Goal: Task Accomplishment & Management: Manage account settings

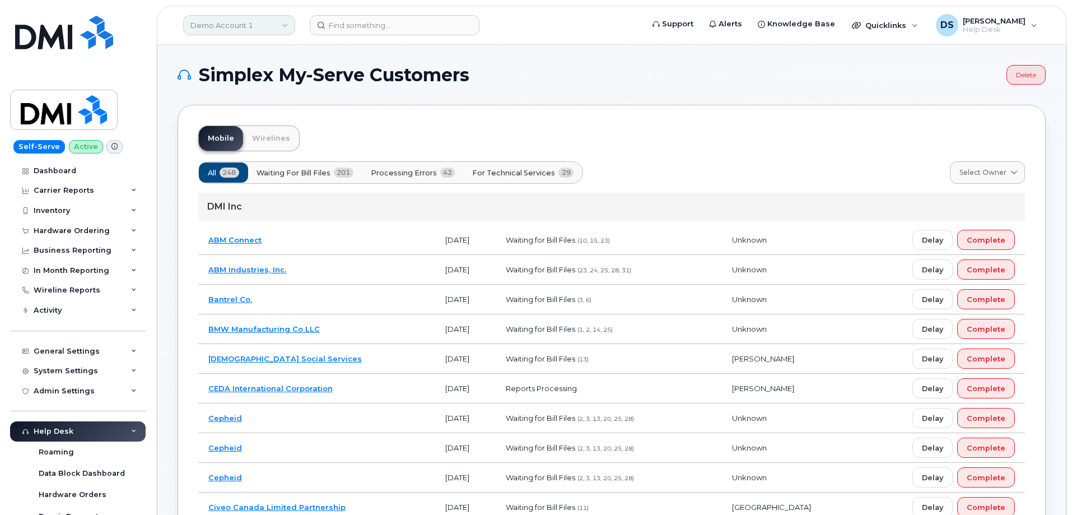
click at [265, 24] on link "Demo Account 1" at bounding box center [239, 25] width 112 height 20
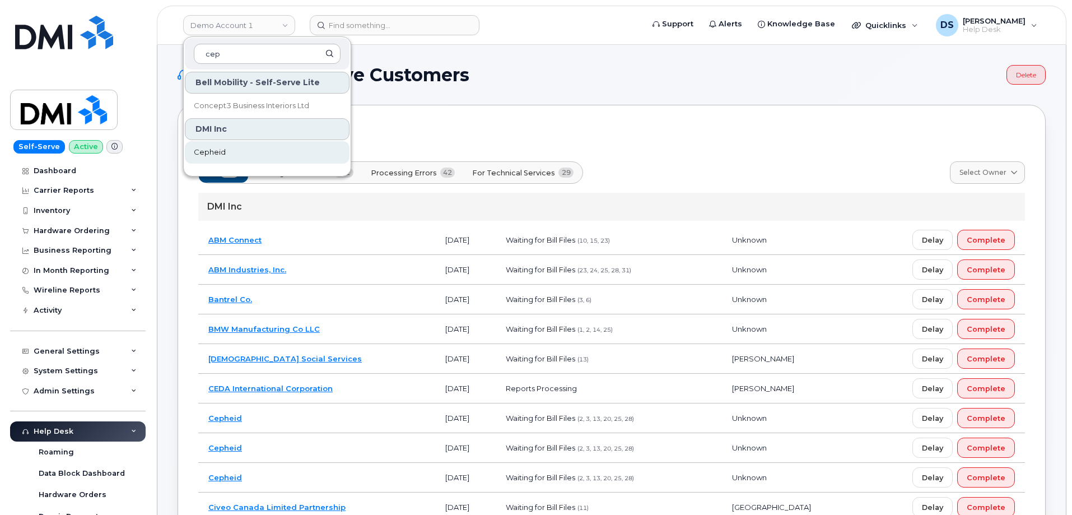
type input "cep"
click at [225, 148] on link "Cepheid" at bounding box center [267, 152] width 165 height 22
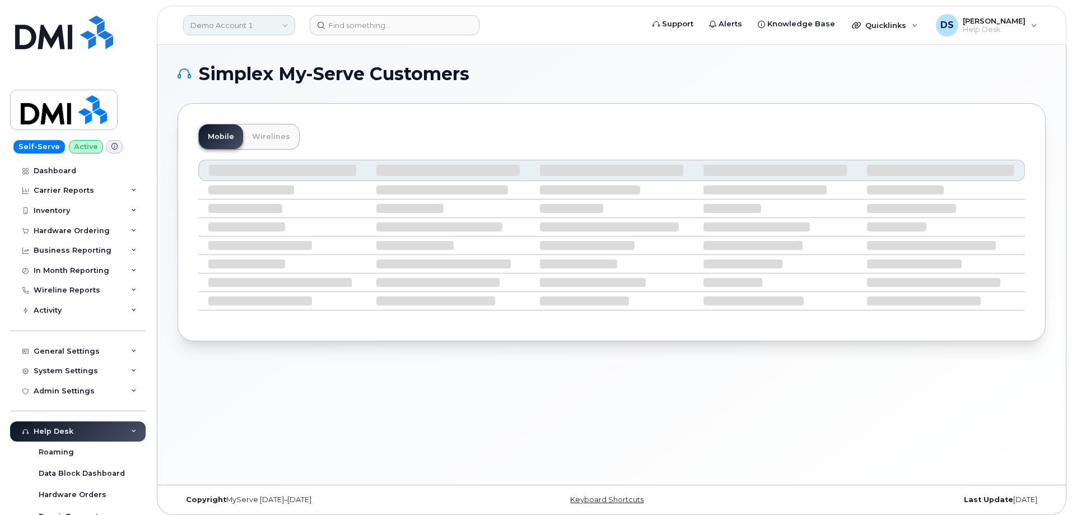
click at [244, 25] on link "Demo Account 1" at bounding box center [239, 25] width 112 height 20
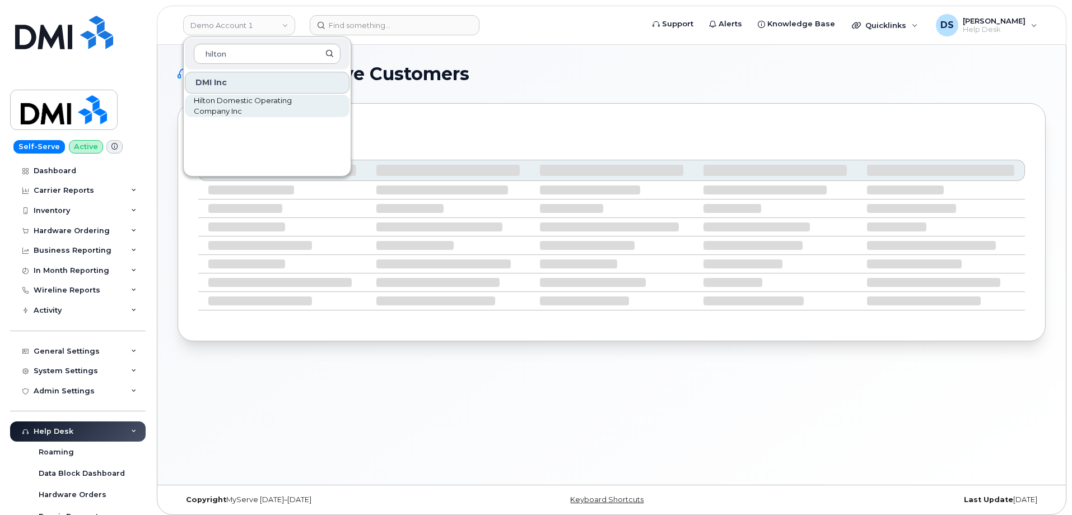
type input "hilton"
click at [273, 101] on span "Hilton Domestic Operating Company Inc" at bounding box center [258, 106] width 129 height 22
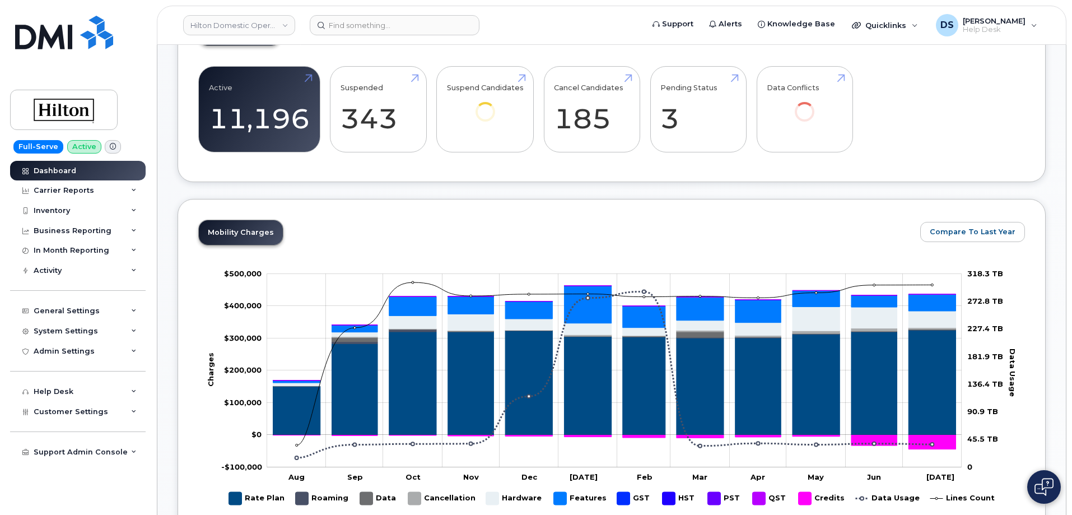
scroll to position [437, 0]
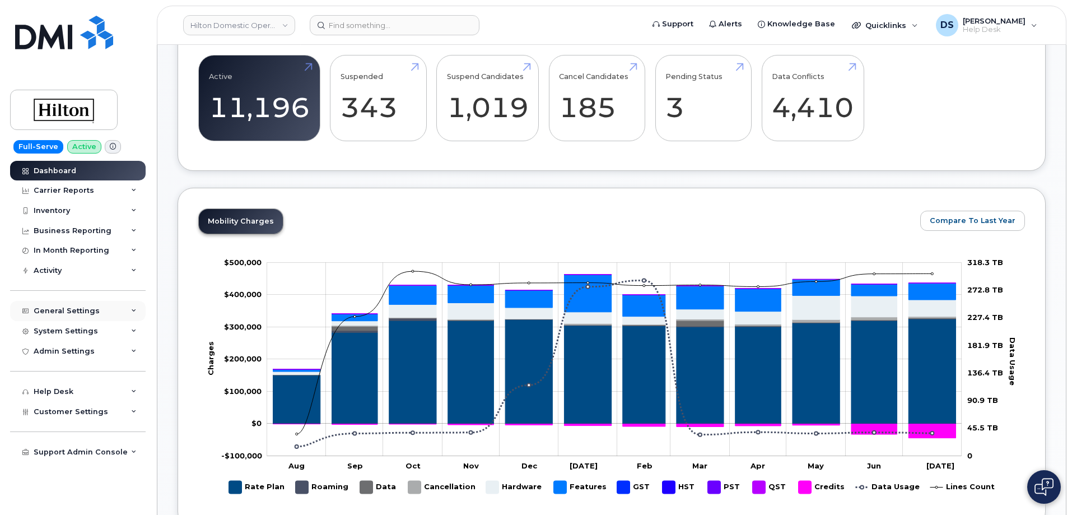
click at [136, 310] on icon at bounding box center [134, 311] width 6 height 6
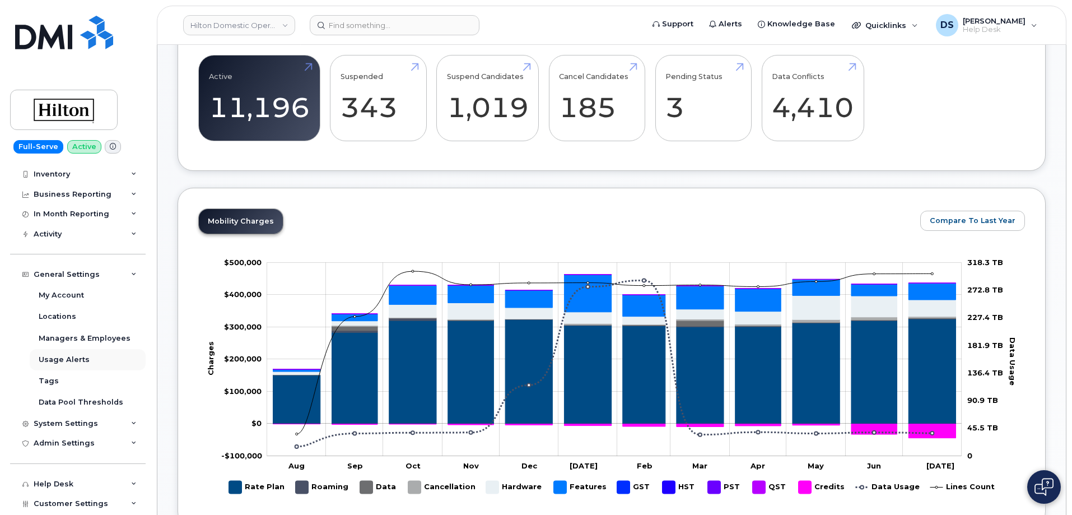
scroll to position [56, 0]
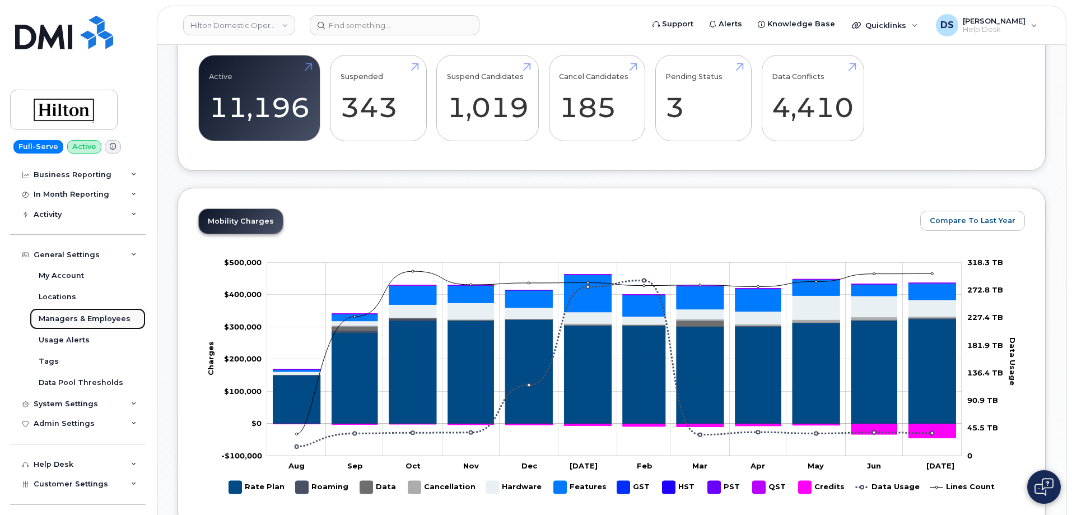
click at [101, 318] on div "Managers & Employees" at bounding box center [85, 319] width 92 height 10
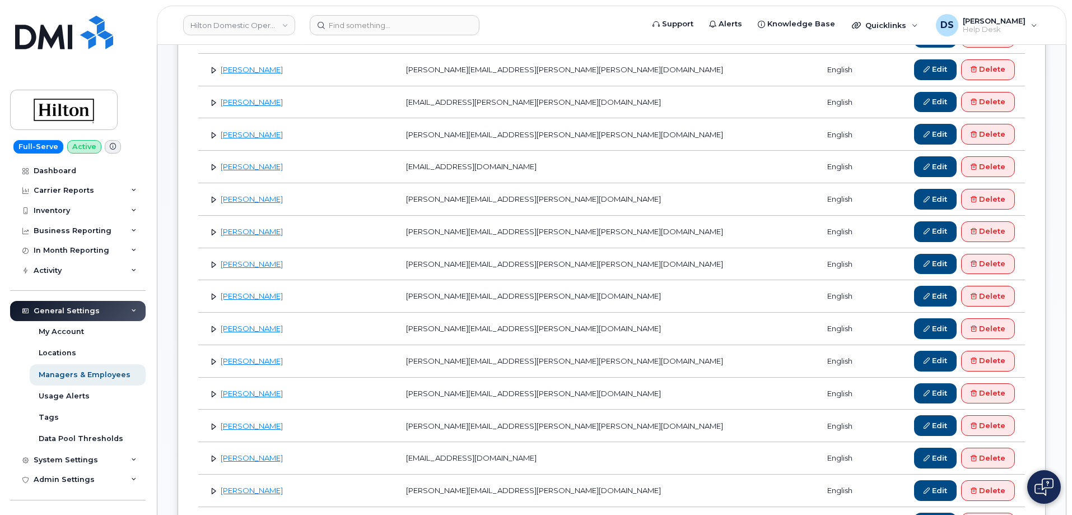
scroll to position [280, 0]
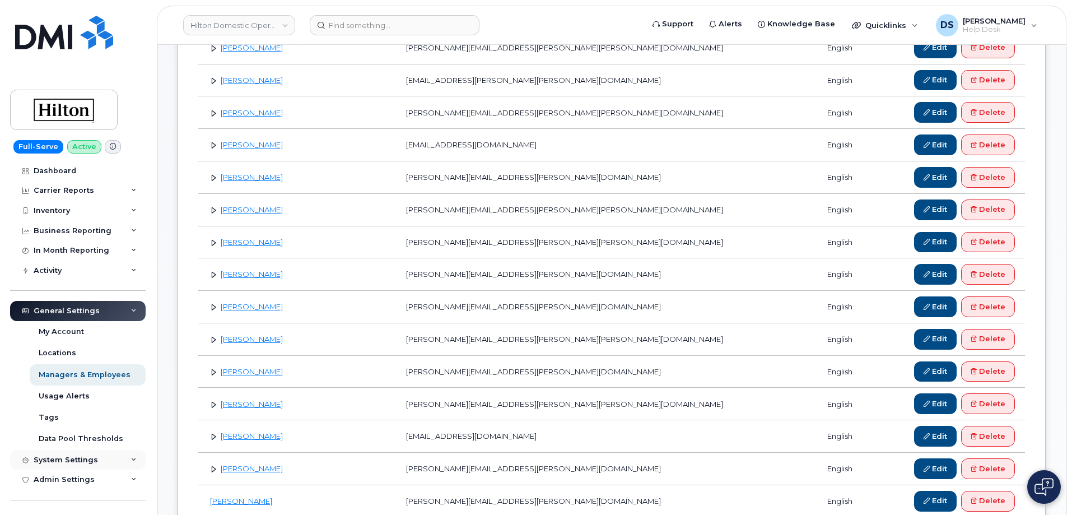
click at [131, 458] on icon at bounding box center [134, 460] width 6 height 6
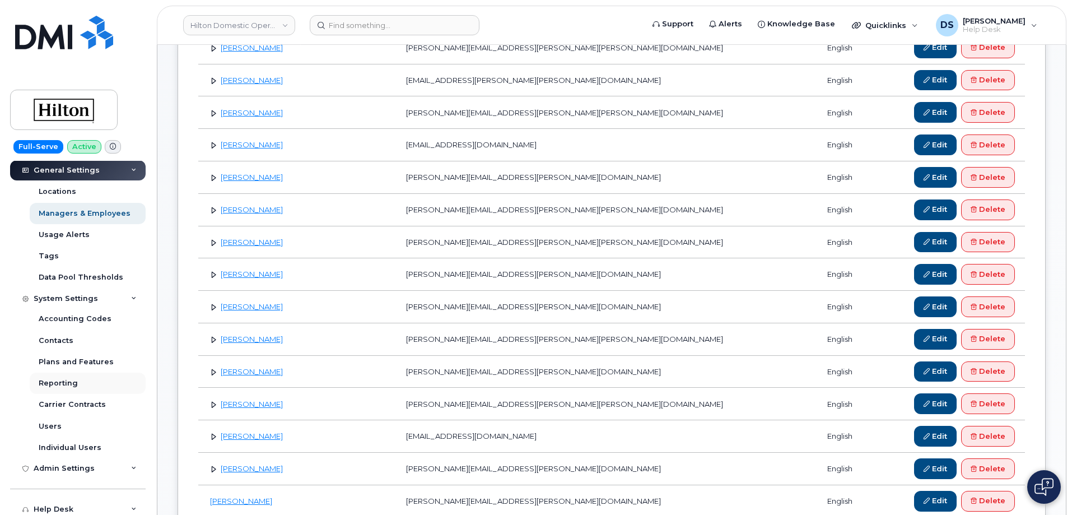
scroll to position [168, 0]
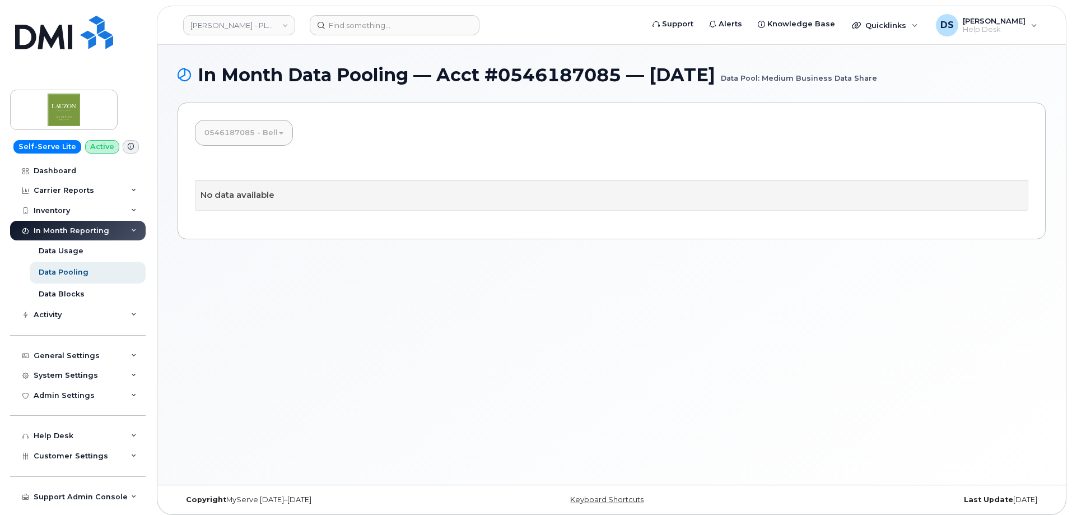
click at [280, 131] on link "0546187085 - Bell" at bounding box center [243, 132] width 97 height 25
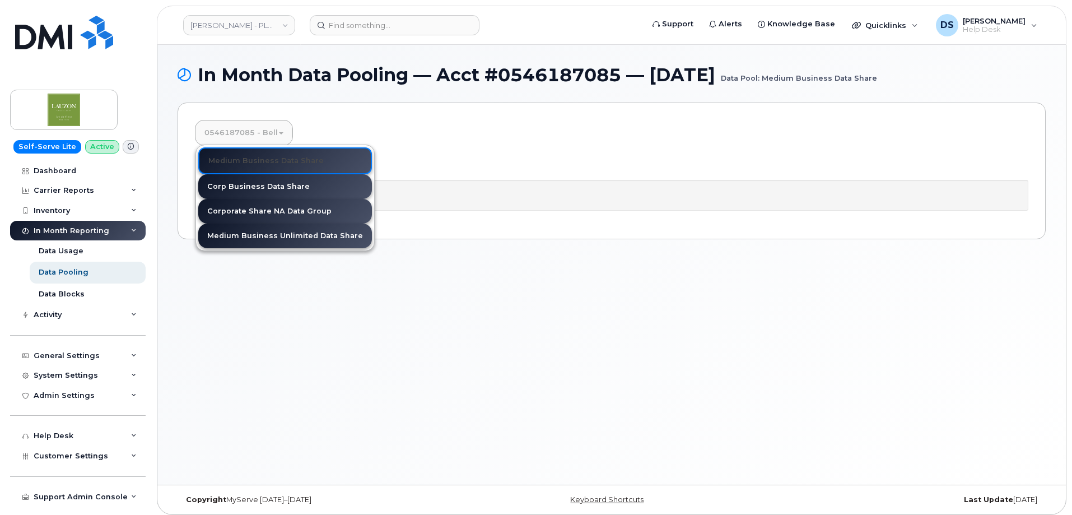
click at [286, 131] on link "0546187085 - Bell" at bounding box center [243, 132] width 97 height 25
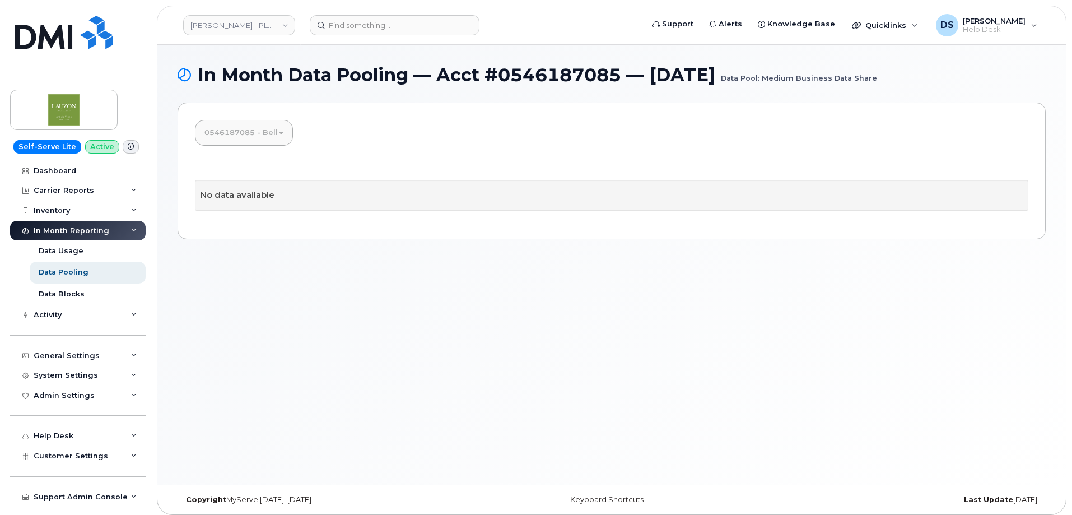
click at [285, 128] on link "0546187085 - Bell" at bounding box center [243, 132] width 97 height 25
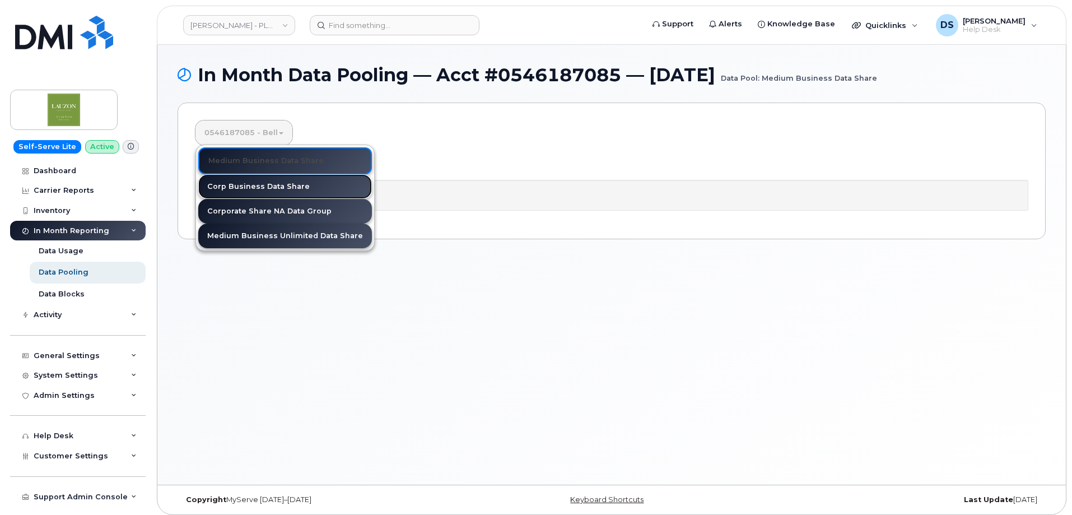
click at [269, 185] on link "Corp Business Data Share" at bounding box center [285, 186] width 174 height 25
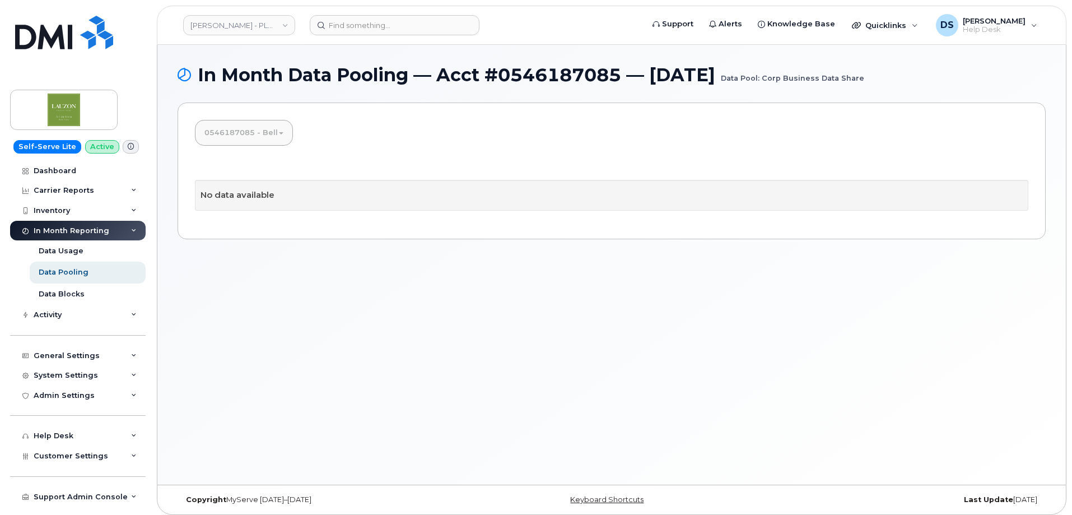
click at [281, 131] on link "0546187085 - Bell" at bounding box center [243, 132] width 97 height 25
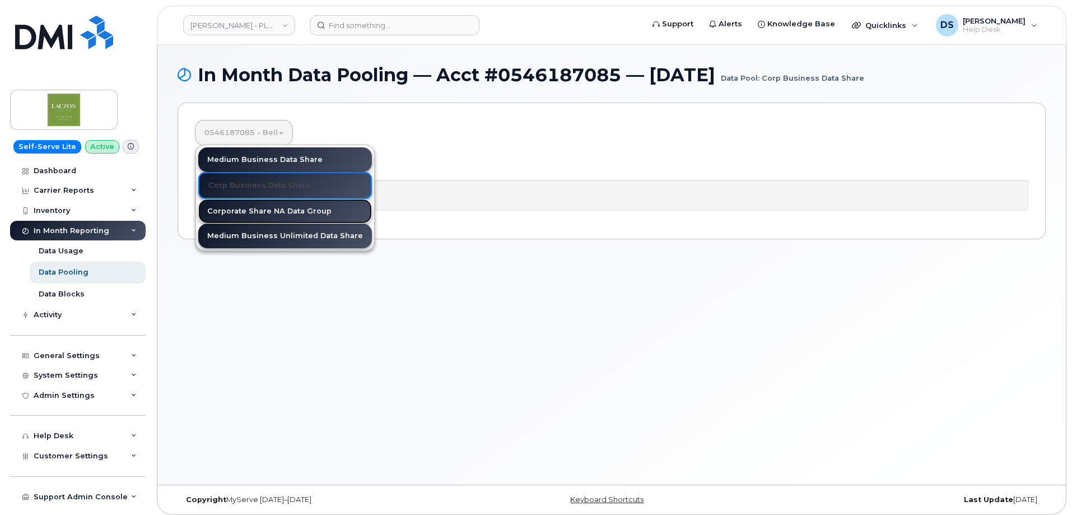
click at [259, 208] on link "Corporate Share NA Data Group" at bounding box center [285, 211] width 174 height 25
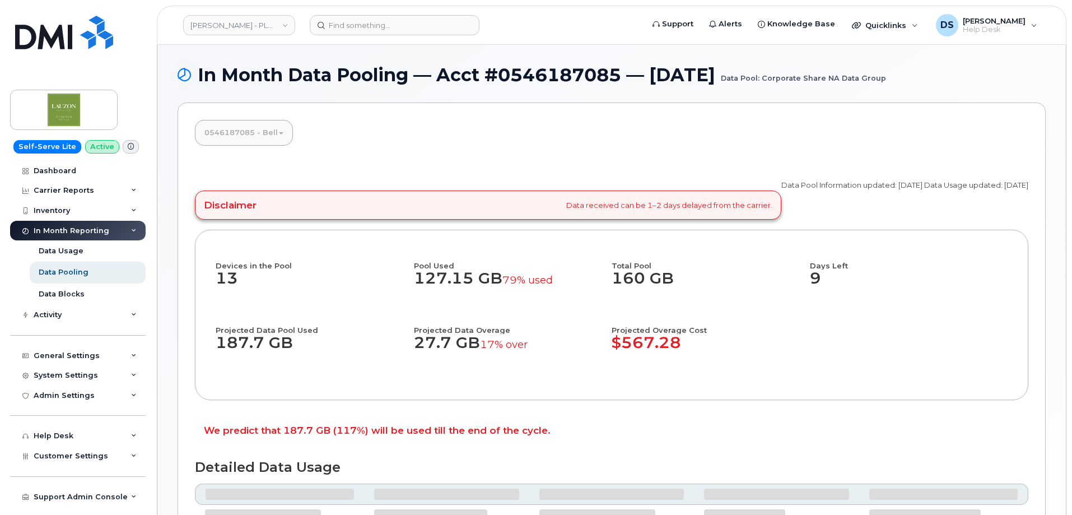
click at [281, 130] on link "0546187085 - Bell" at bounding box center [243, 132] width 97 height 25
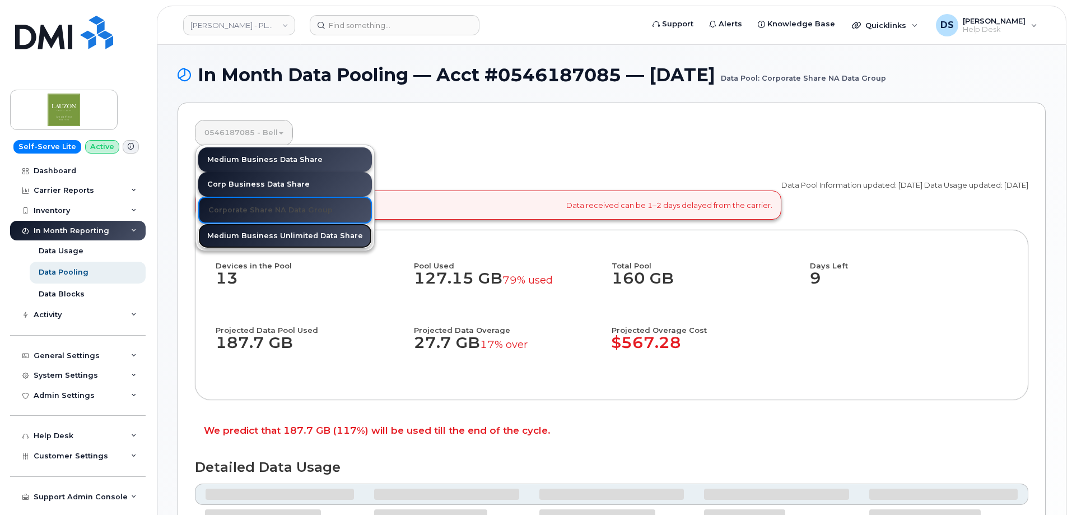
click at [252, 235] on link "Medium Business Unlimited Data Share" at bounding box center [285, 235] width 174 height 25
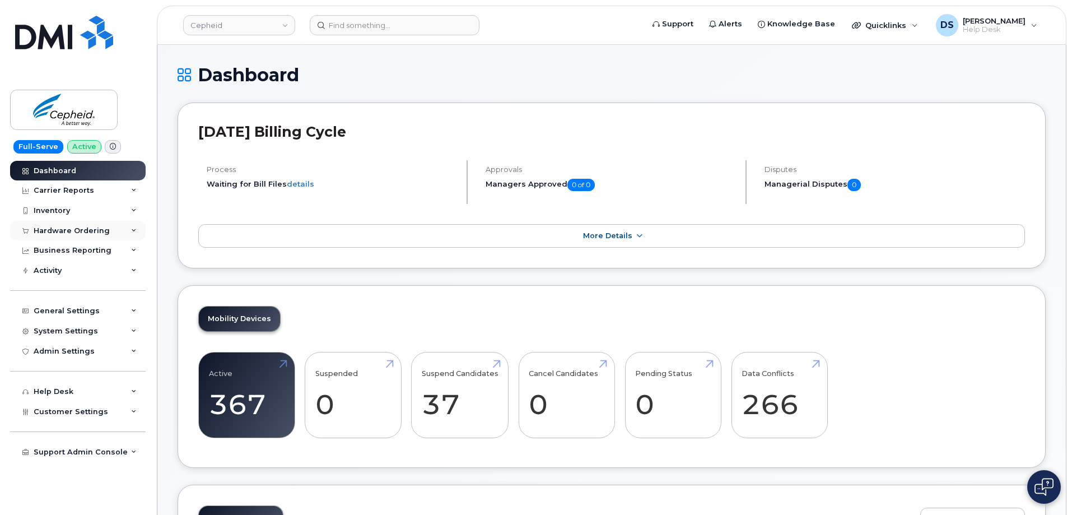
click at [135, 229] on icon at bounding box center [134, 231] width 6 height 6
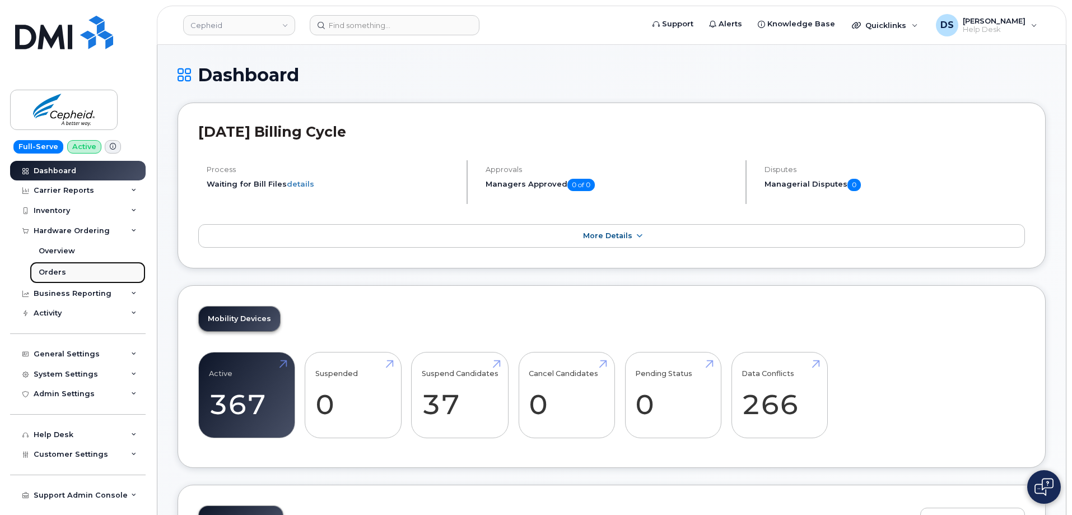
click at [54, 271] on div "Orders" at bounding box center [52, 272] width 27 height 10
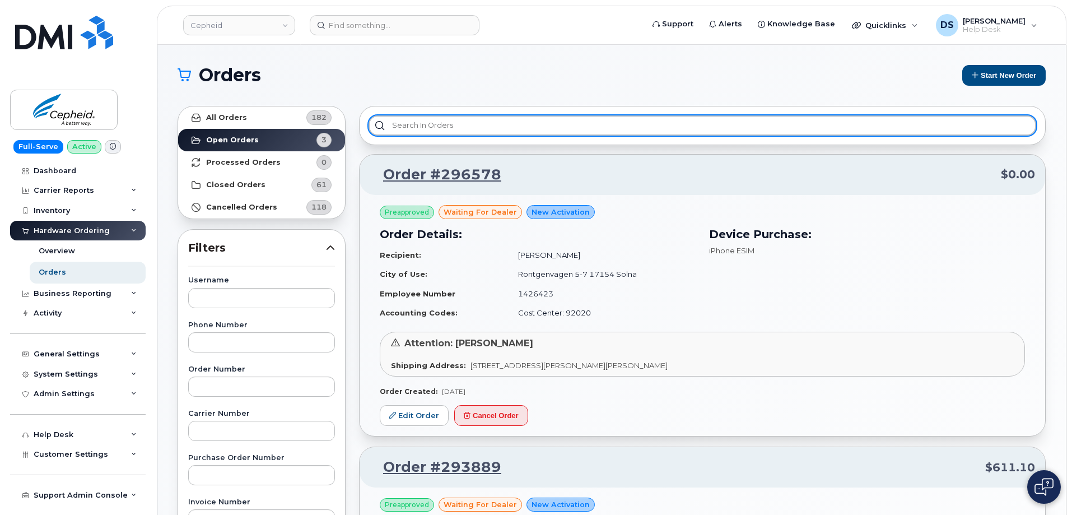
click at [458, 120] on input "text" at bounding box center [703, 125] width 668 height 20
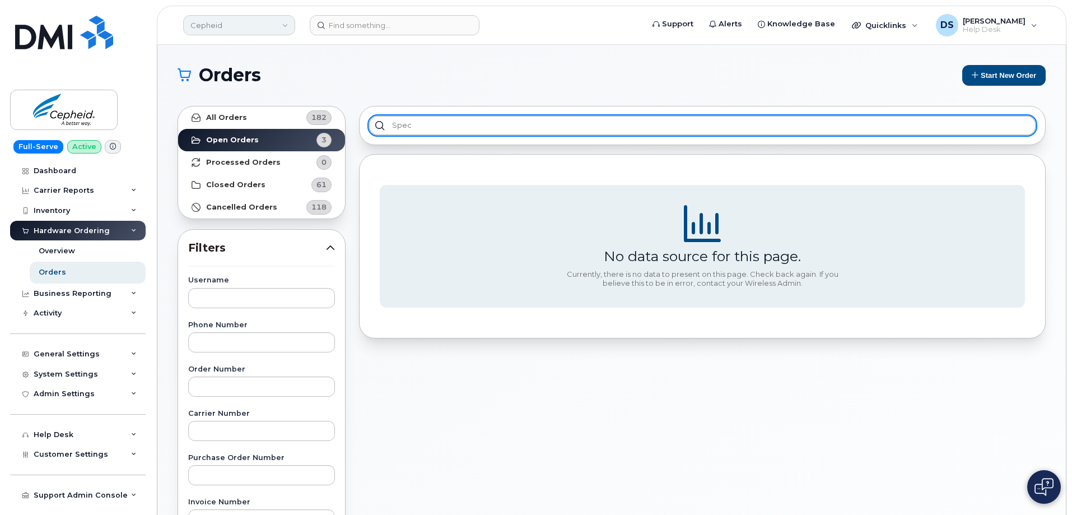
type input "spec"
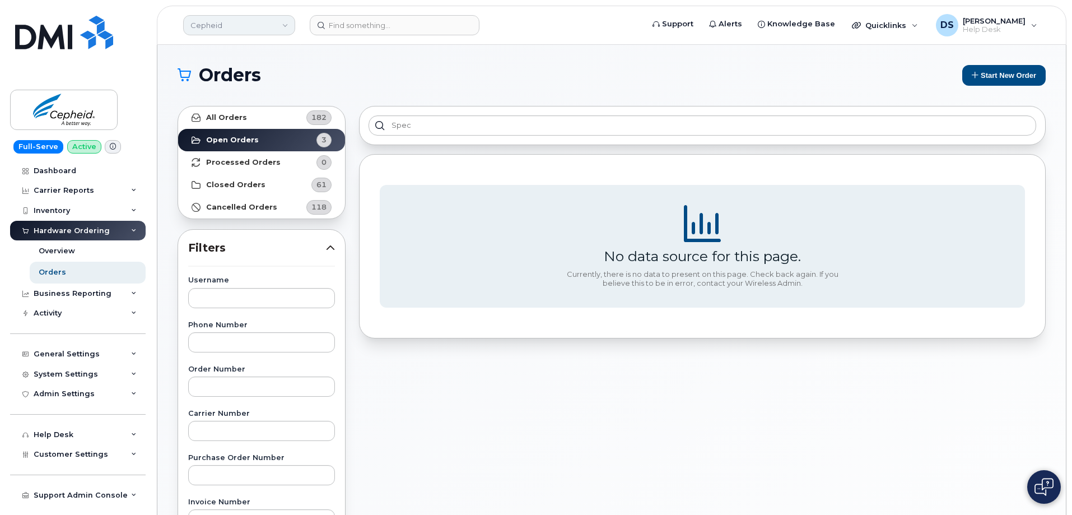
click at [287, 23] on link "Cepheid" at bounding box center [239, 25] width 112 height 20
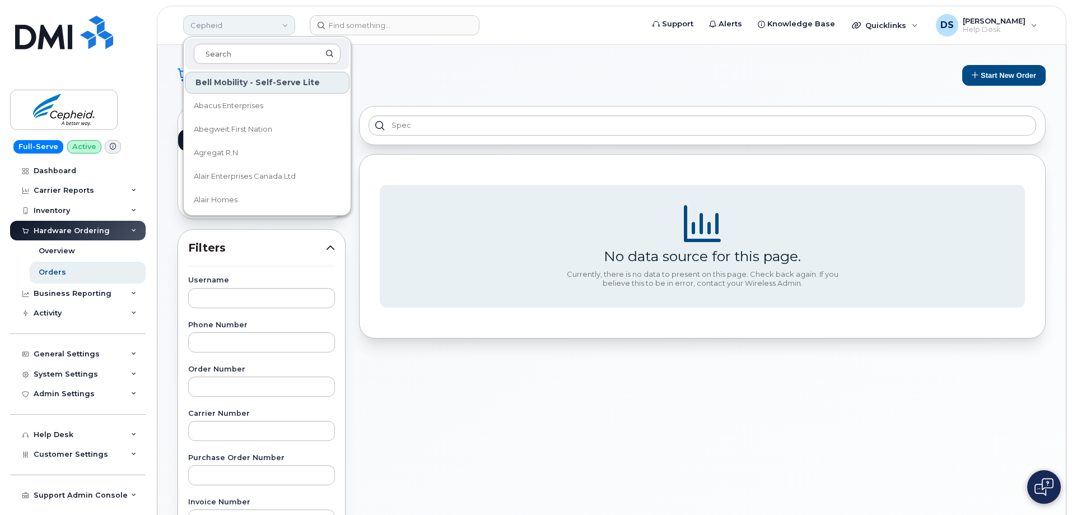
drag, startPoint x: 245, startPoint y: 52, endPoint x: 239, endPoint y: 35, distance: 18.4
click at [248, 48] on input at bounding box center [267, 54] width 147 height 20
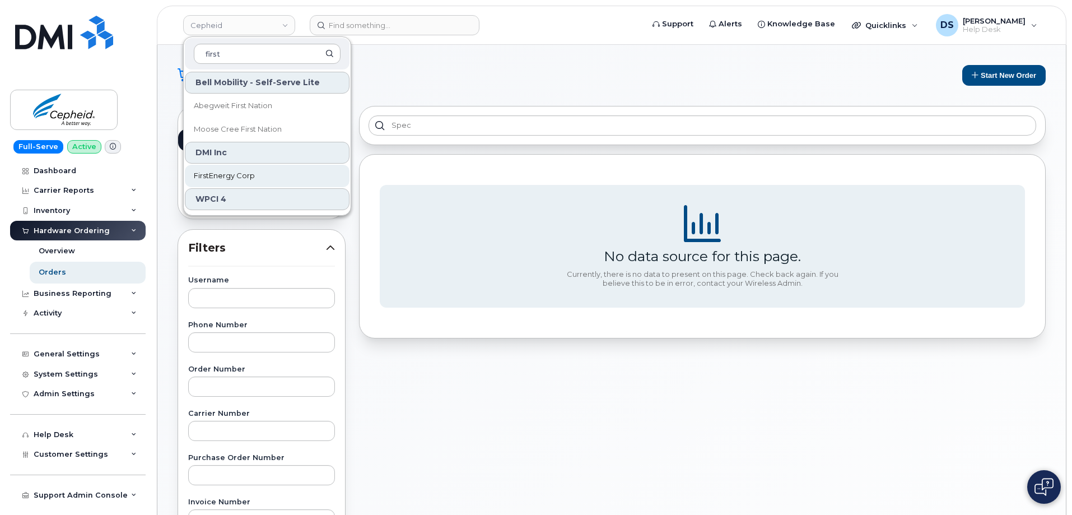
type input "first"
click at [229, 168] on link "FirstEnergy Corp" at bounding box center [267, 176] width 165 height 22
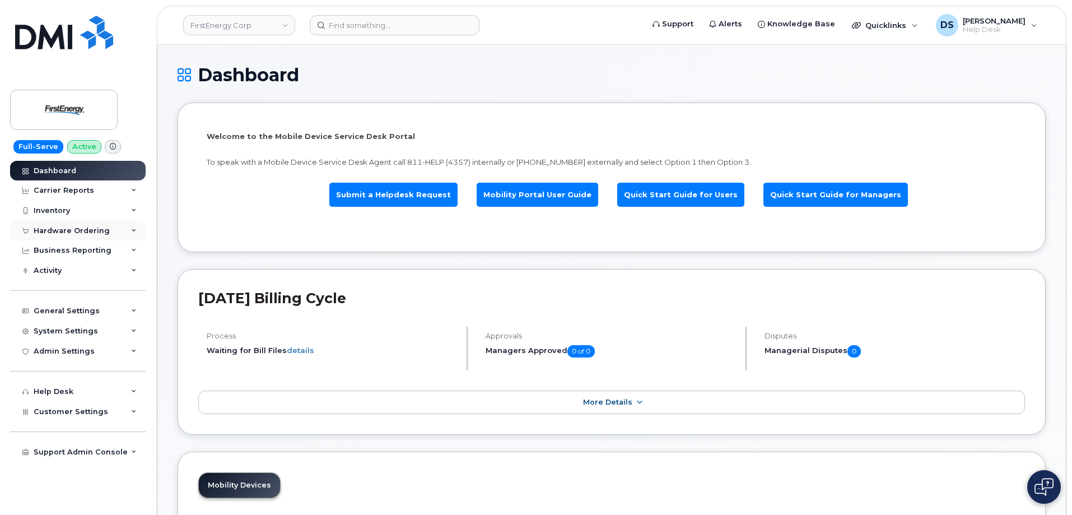
click at [134, 228] on icon at bounding box center [134, 231] width 6 height 6
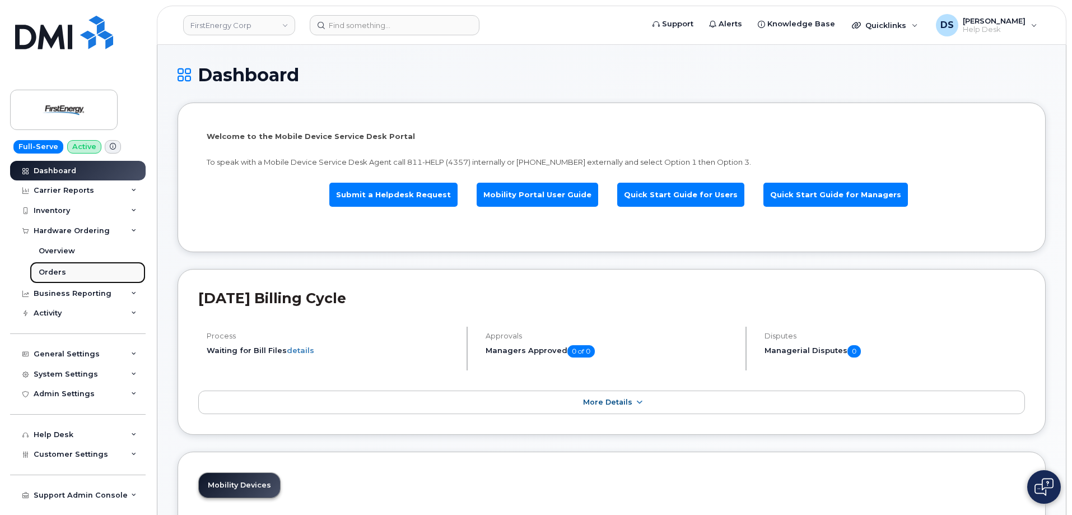
click at [67, 269] on link "Orders" at bounding box center [88, 272] width 116 height 21
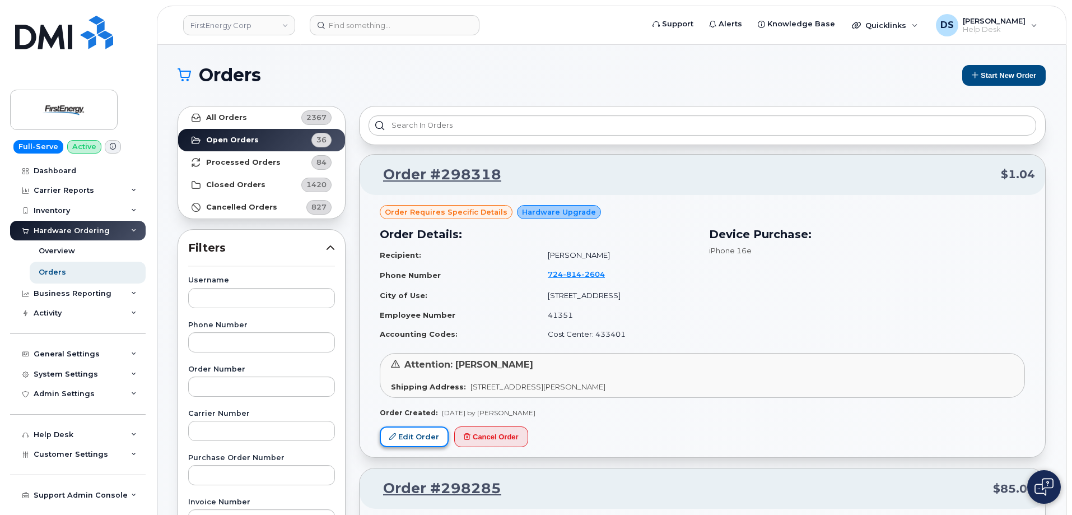
click at [421, 437] on link "Edit Order" at bounding box center [414, 436] width 69 height 21
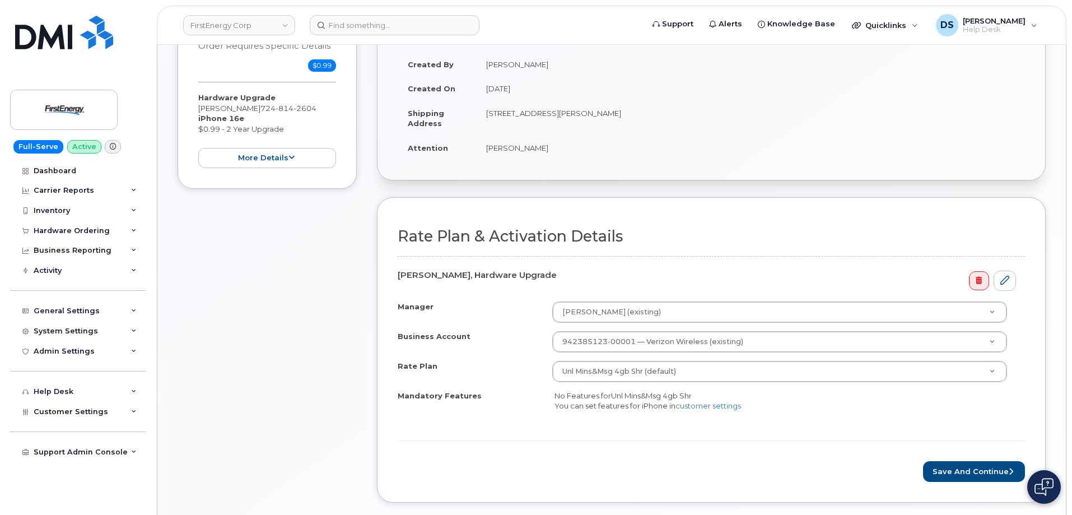
scroll to position [336, 0]
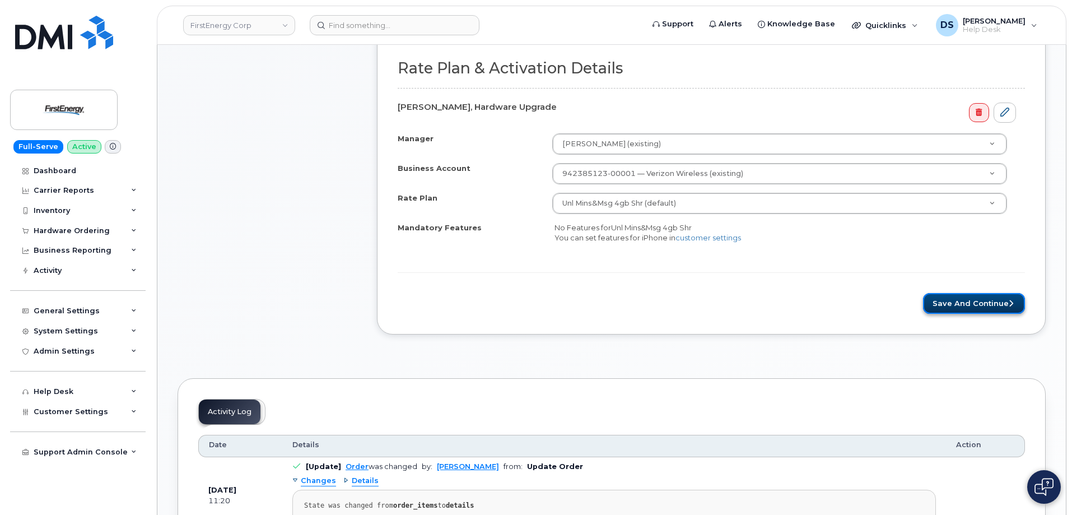
click at [962, 302] on button "Save and Continue" at bounding box center [974, 303] width 102 height 21
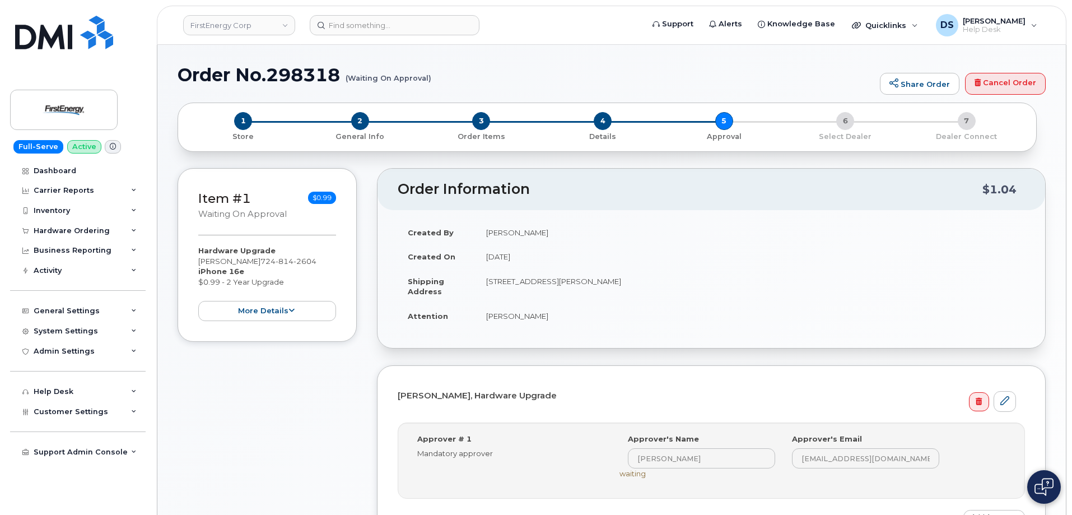
click at [320, 384] on div "Item #1 Waiting On Approval $0.99 Hardware Upgrade Nancy L Bobosky 724 814 2604…" at bounding box center [267, 388] width 179 height 441
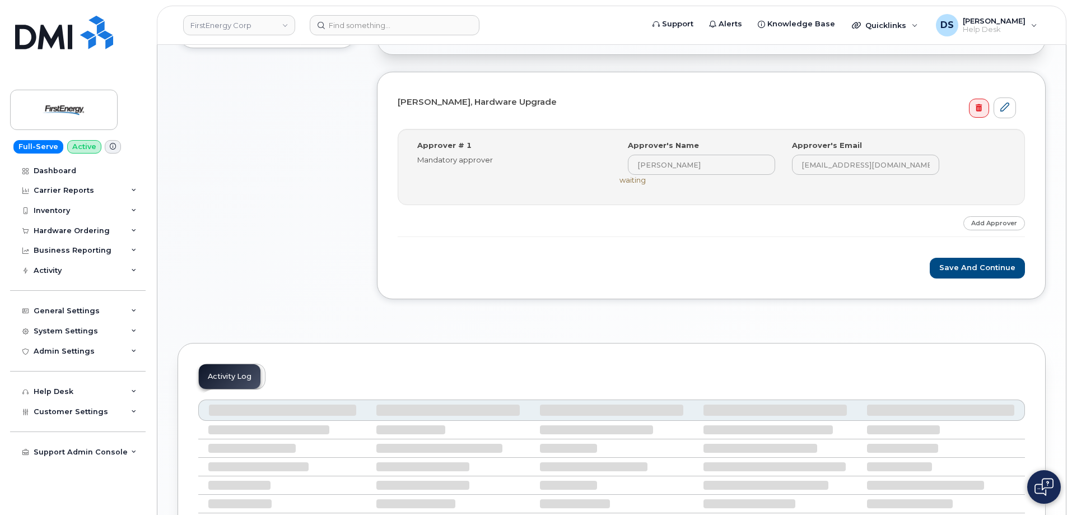
scroll to position [392, 0]
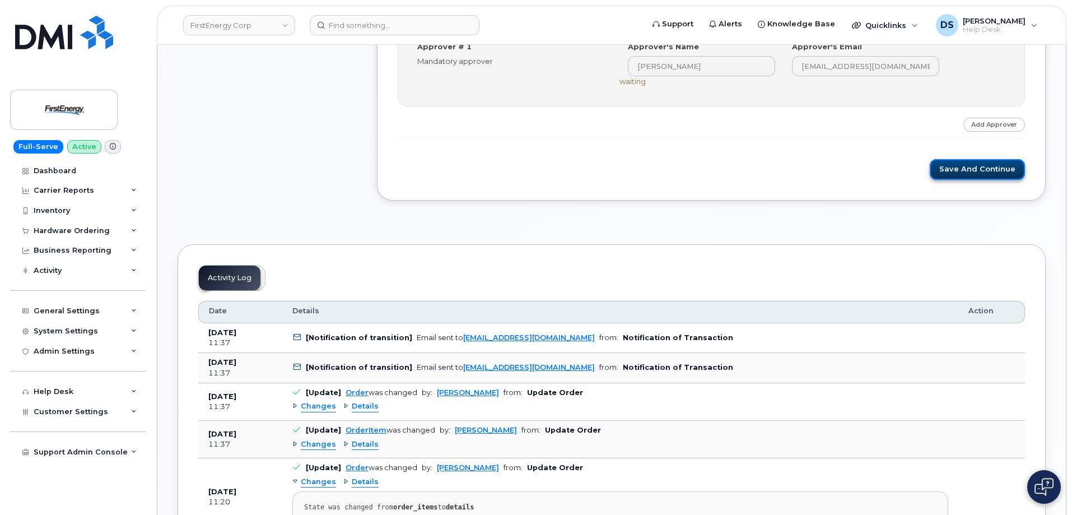
click at [976, 167] on button "Save and Continue" at bounding box center [977, 169] width 95 height 21
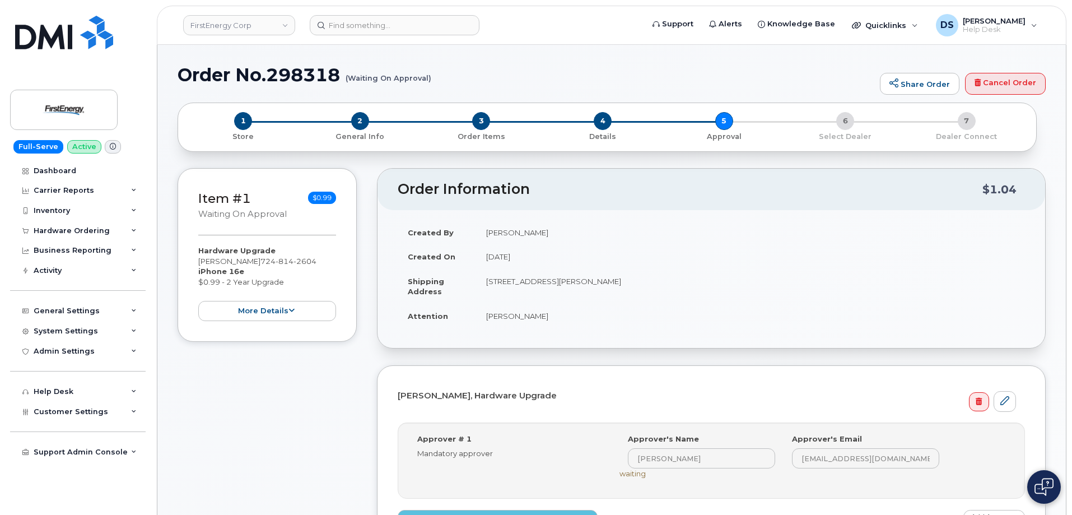
click at [305, 363] on div "Item #1 Waiting On Approval $0.99 Hardware Upgrade [PERSON_NAME] [PHONE_NUMBER]…" at bounding box center [267, 393] width 179 height 451
click at [135, 230] on icon at bounding box center [134, 231] width 6 height 6
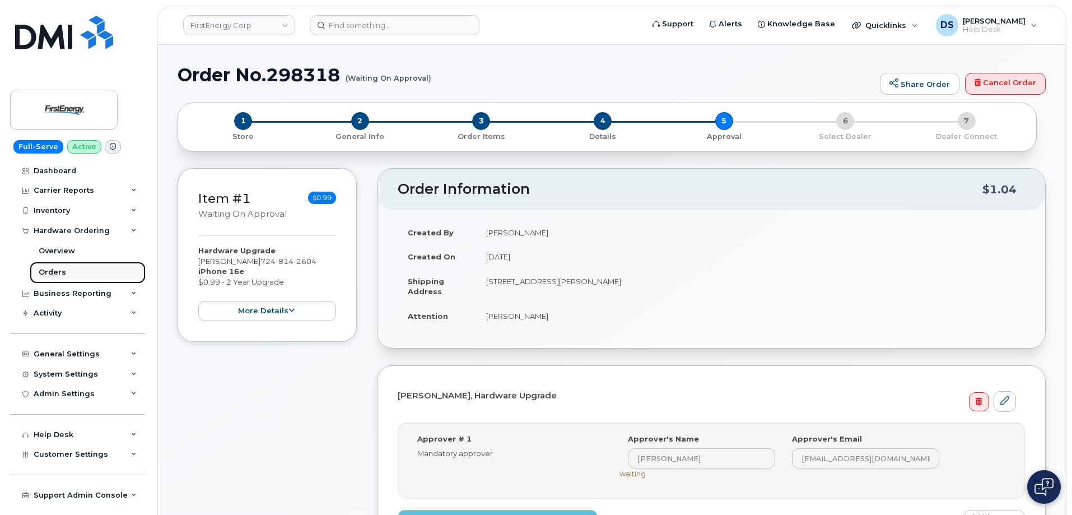
click at [66, 268] on link "Orders" at bounding box center [88, 272] width 116 height 21
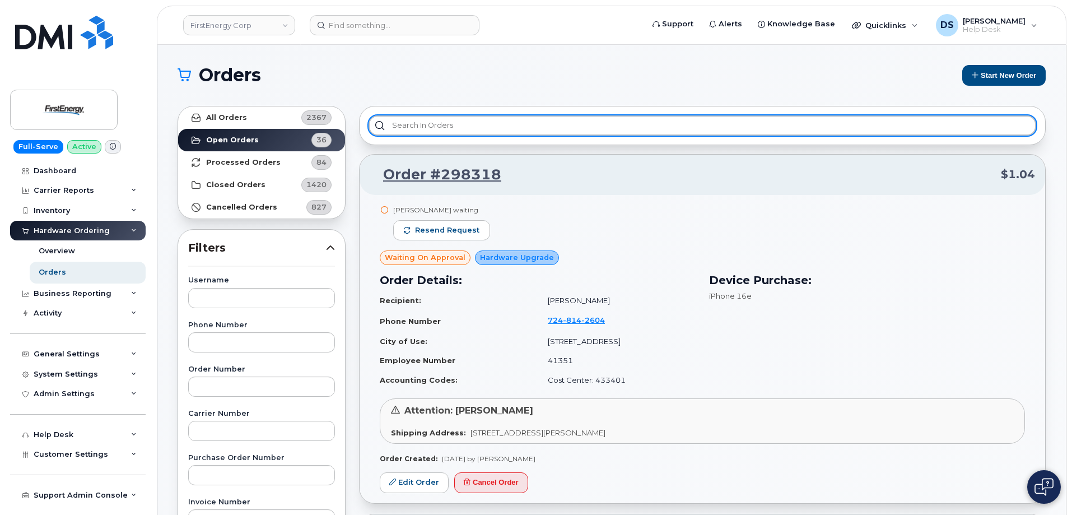
click at [436, 126] on input "text" at bounding box center [703, 125] width 668 height 20
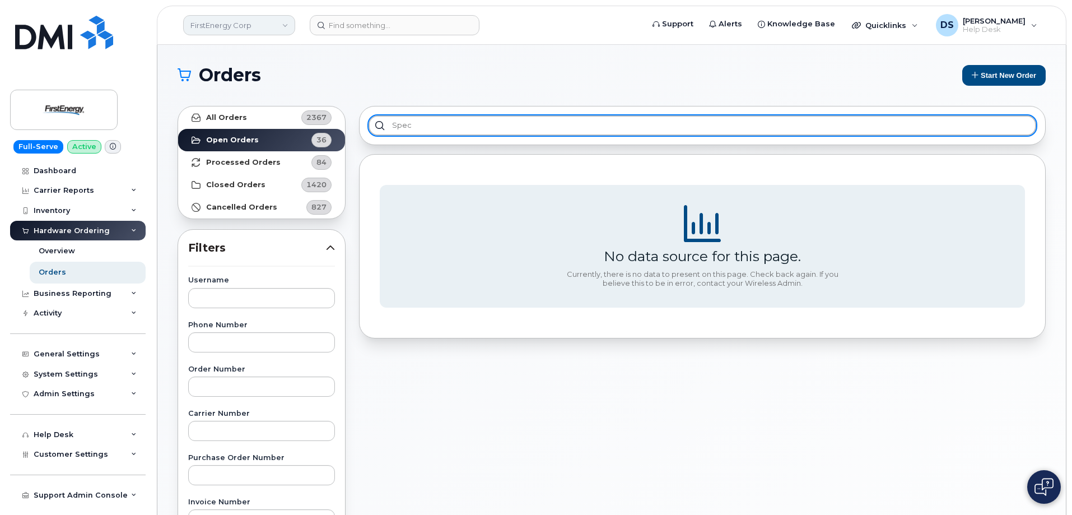
type input "spec"
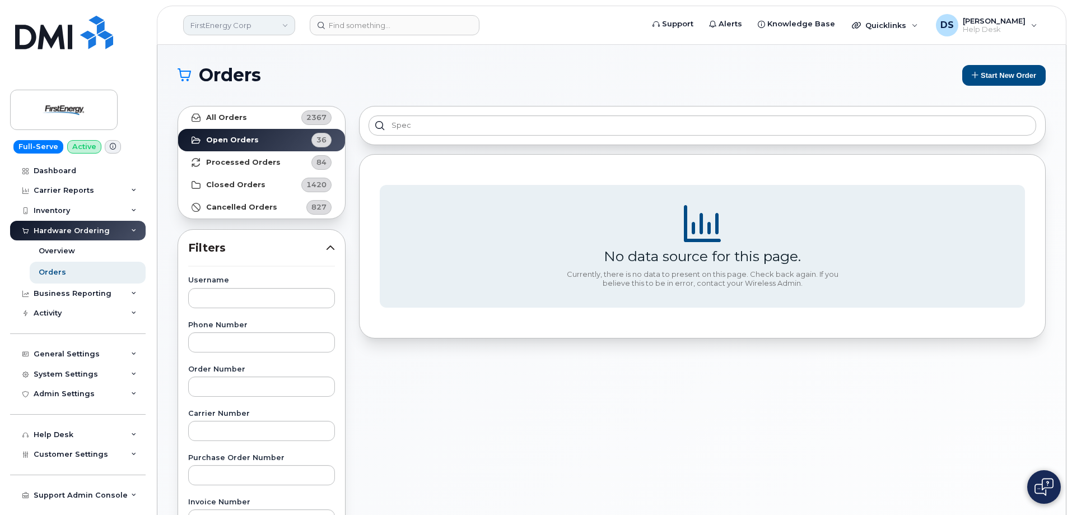
click at [285, 26] on link "FirstEnergy Corp" at bounding box center [239, 25] width 112 height 20
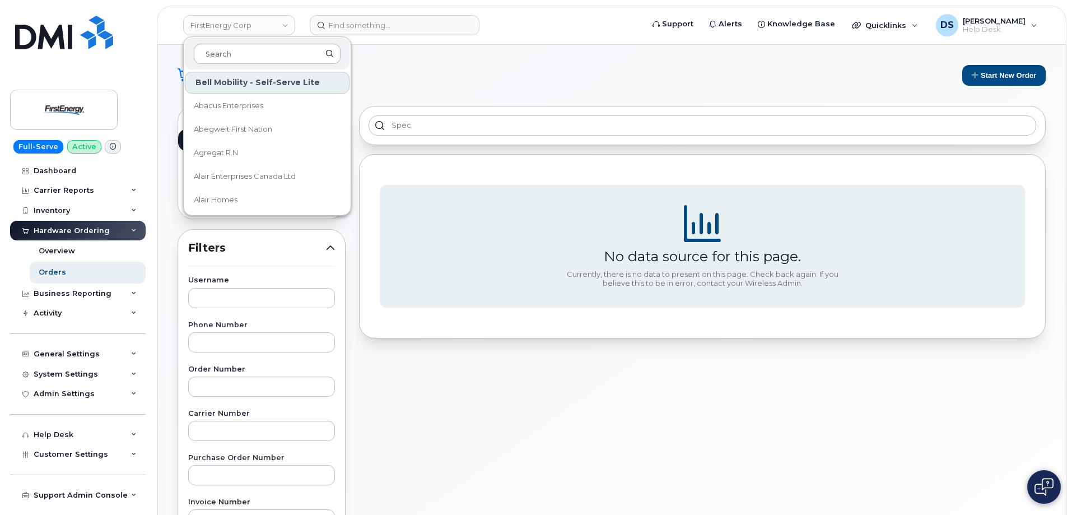
click at [231, 52] on input at bounding box center [267, 54] width 147 height 20
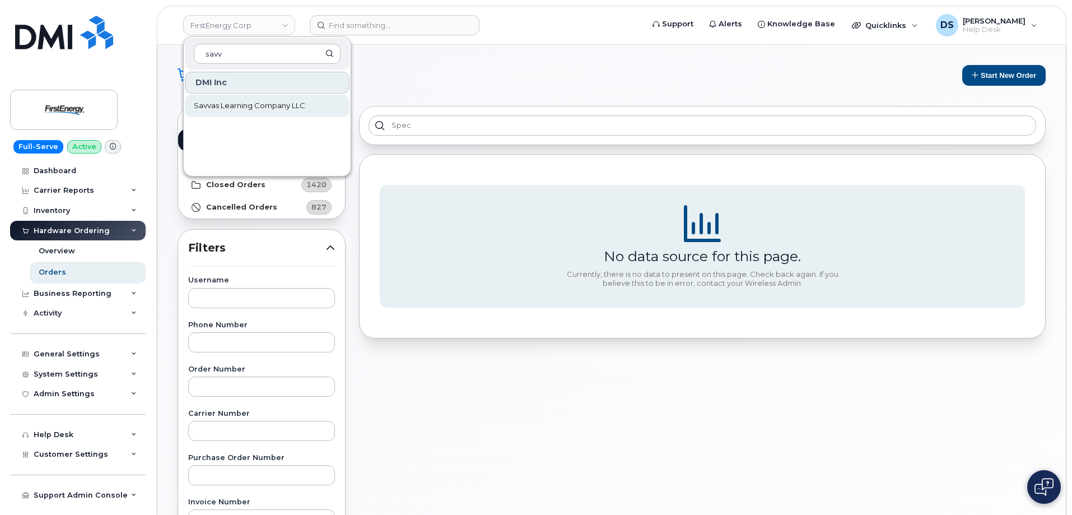
type input "savv"
click at [234, 109] on span "Savvas Learning Company LLC" at bounding box center [249, 105] width 111 height 11
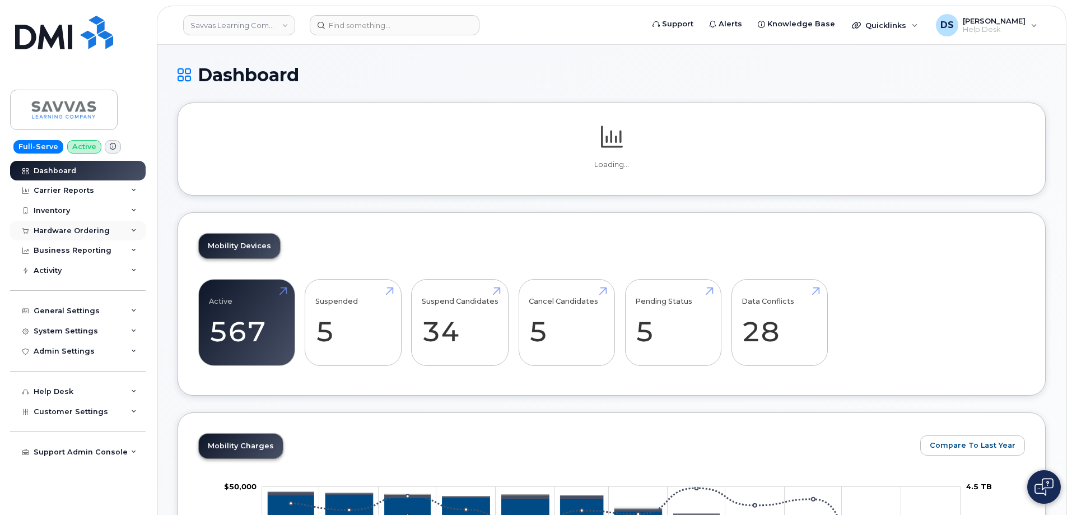
click at [131, 231] on icon at bounding box center [134, 231] width 6 height 6
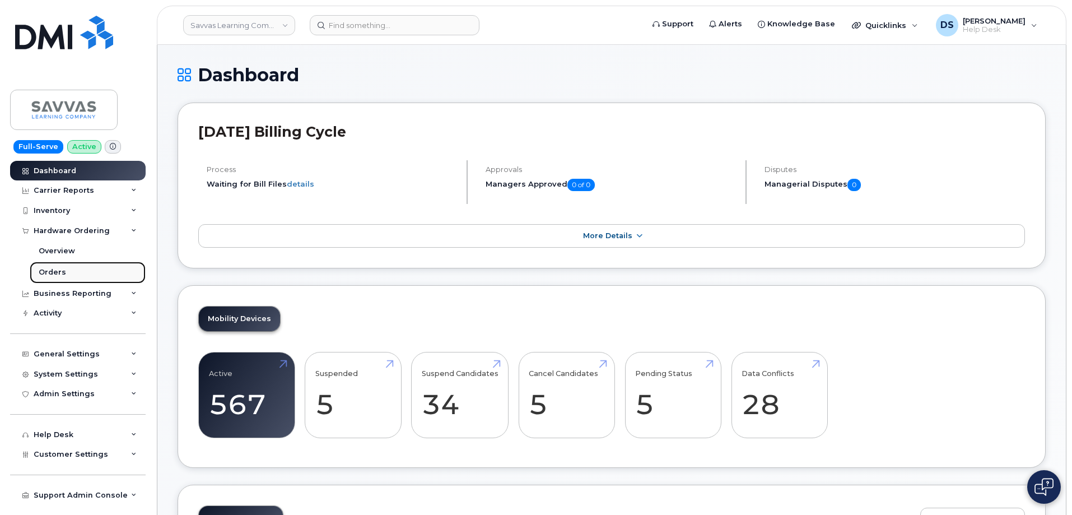
click at [72, 271] on link "Orders" at bounding box center [88, 272] width 116 height 21
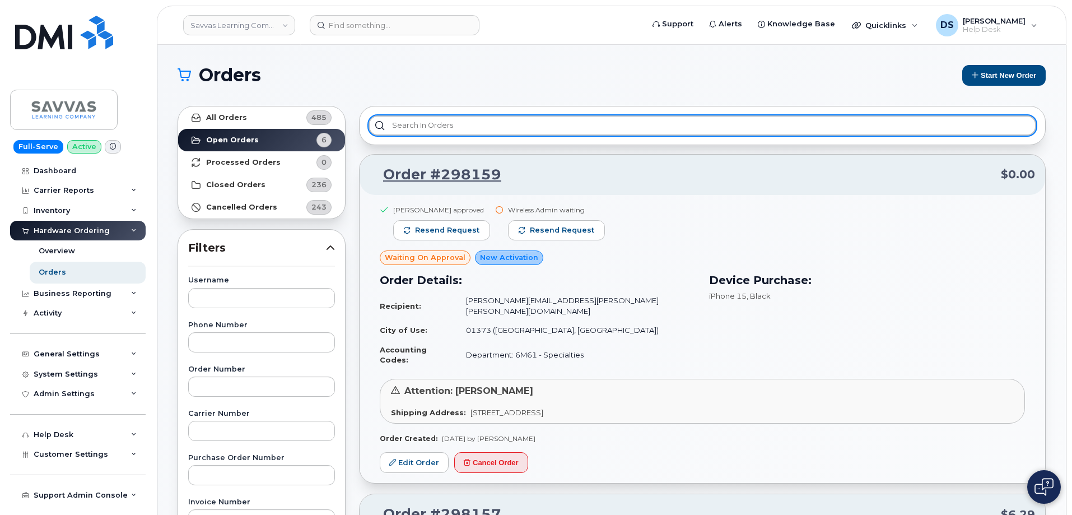
click at [422, 117] on input "text" at bounding box center [703, 125] width 668 height 20
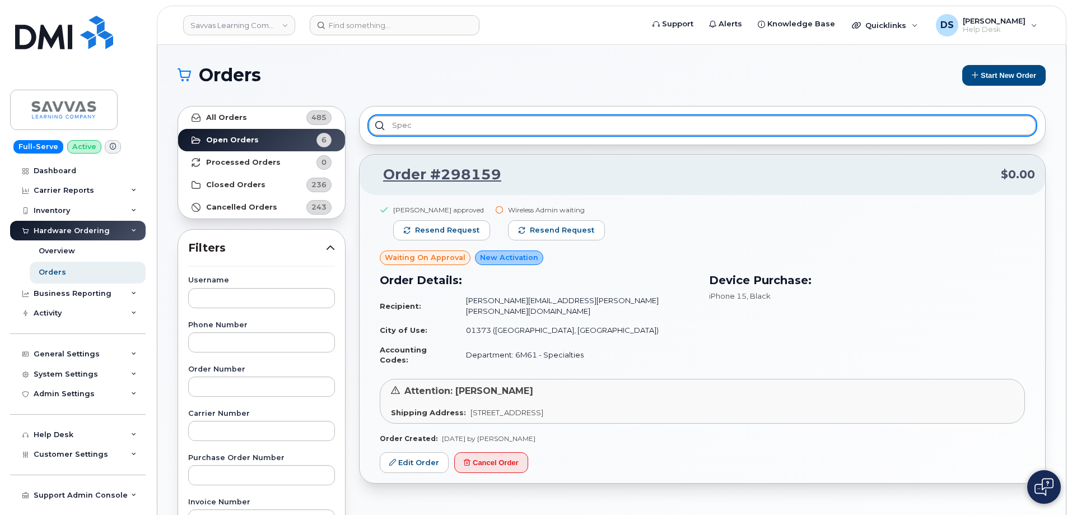
type input "spec"
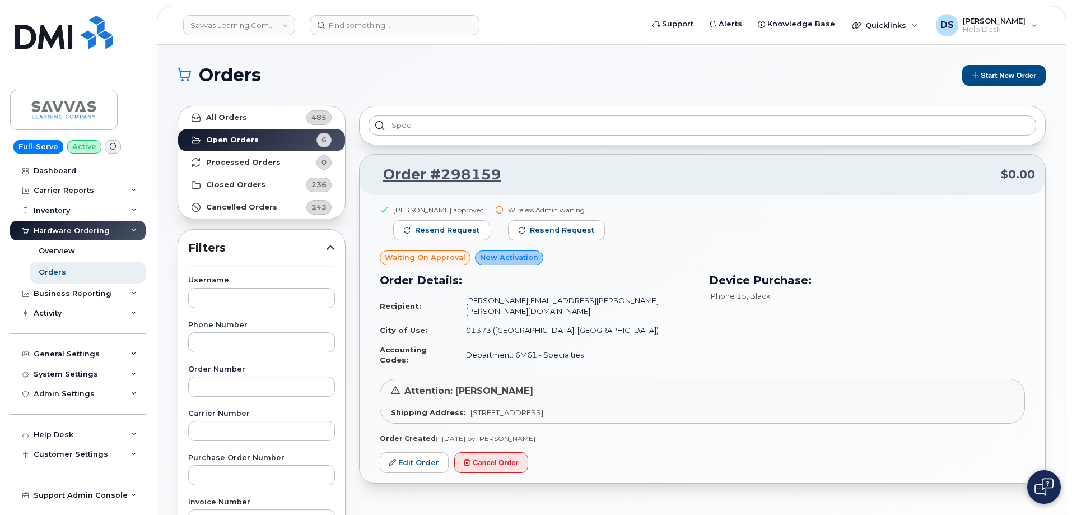
click at [389, 73] on h1 "Orders" at bounding box center [565, 75] width 775 height 18
click at [285, 21] on link "Savvas Learning Company LLC" at bounding box center [239, 25] width 112 height 20
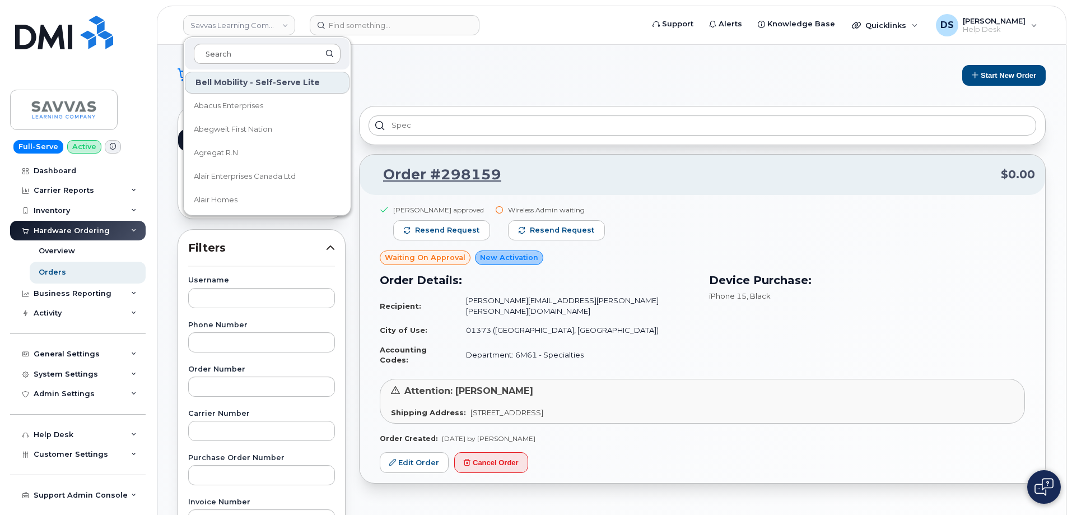
drag, startPoint x: 239, startPoint y: 52, endPoint x: 204, endPoint y: 48, distance: 34.9
click at [239, 50] on input at bounding box center [267, 54] width 147 height 20
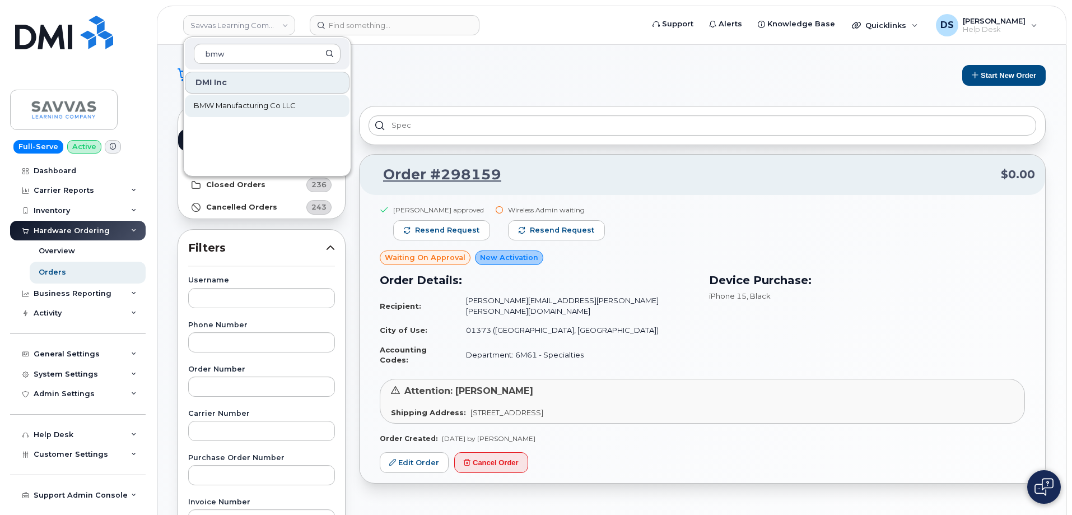
type input "bmw"
click at [233, 106] on span "BMW Manufacturing Co LLC" at bounding box center [245, 105] width 102 height 11
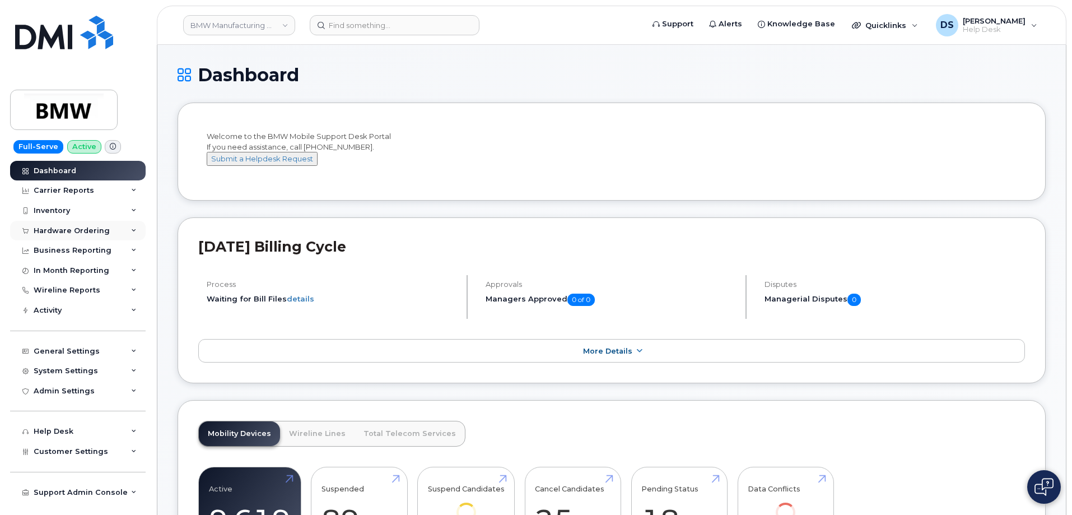
click at [137, 227] on div "Hardware Ordering" at bounding box center [78, 231] width 136 height 20
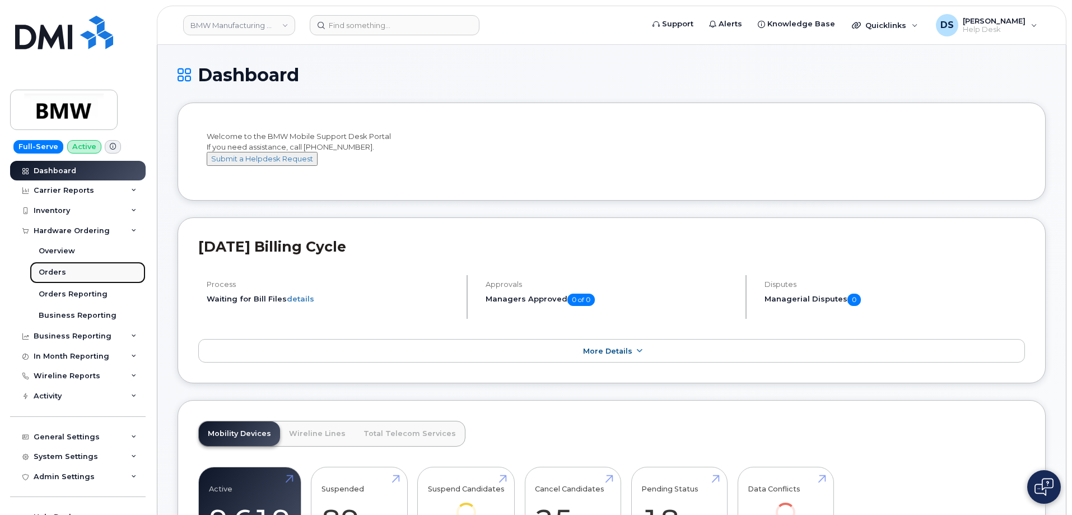
click at [59, 269] on div "Orders" at bounding box center [52, 272] width 27 height 10
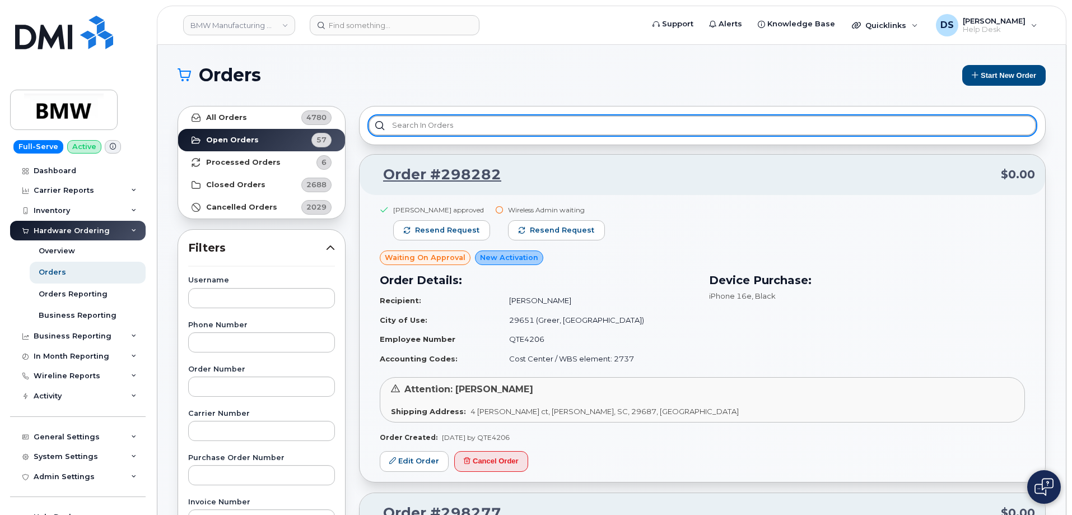
click at [428, 125] on input "text" at bounding box center [703, 125] width 668 height 20
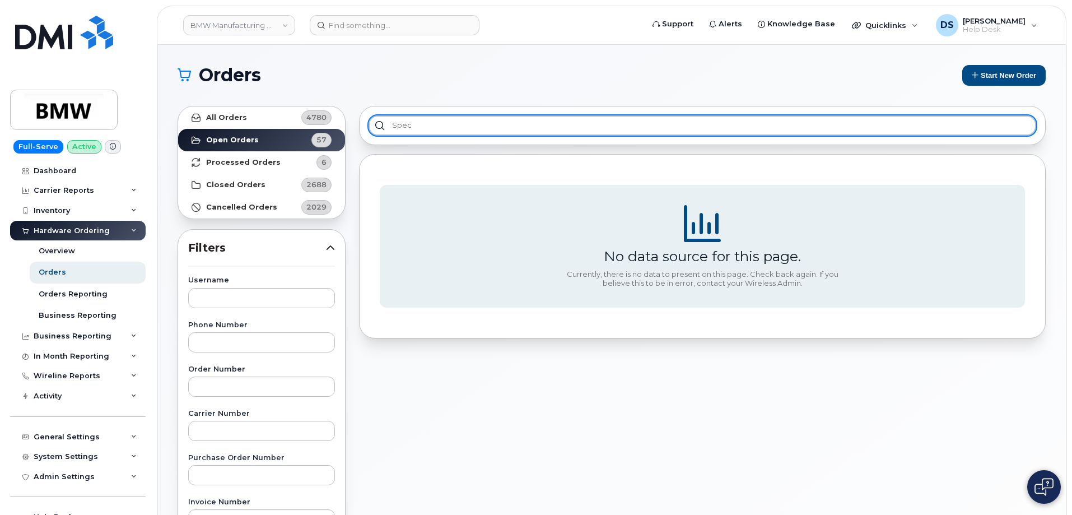
type input "spec"
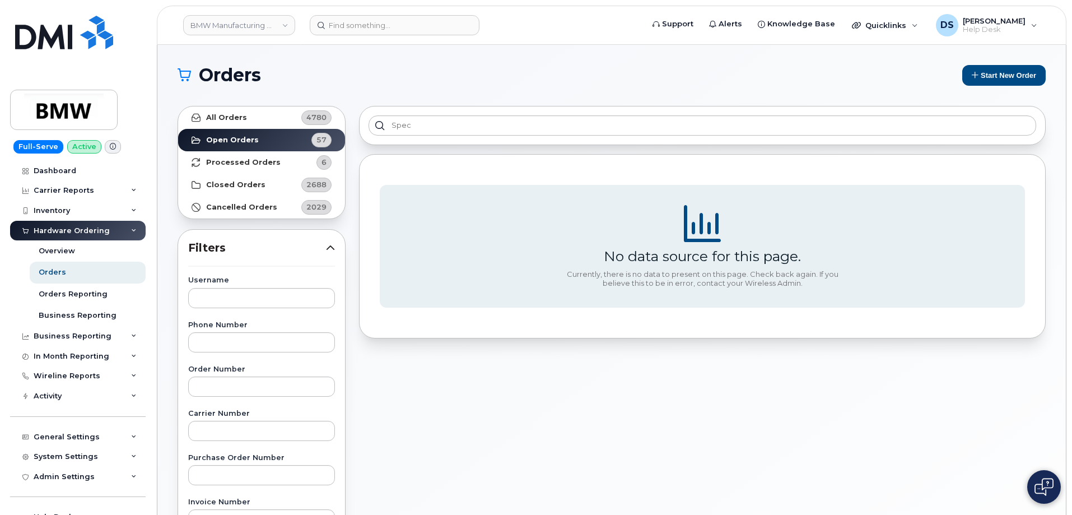
click at [385, 87] on section "Orders Start New Order All Orders 4780 Open Orders 57 Processed Orders 6 Closed…" at bounding box center [612, 475] width 868 height 821
